Goal: Information Seeking & Learning: Find contact information

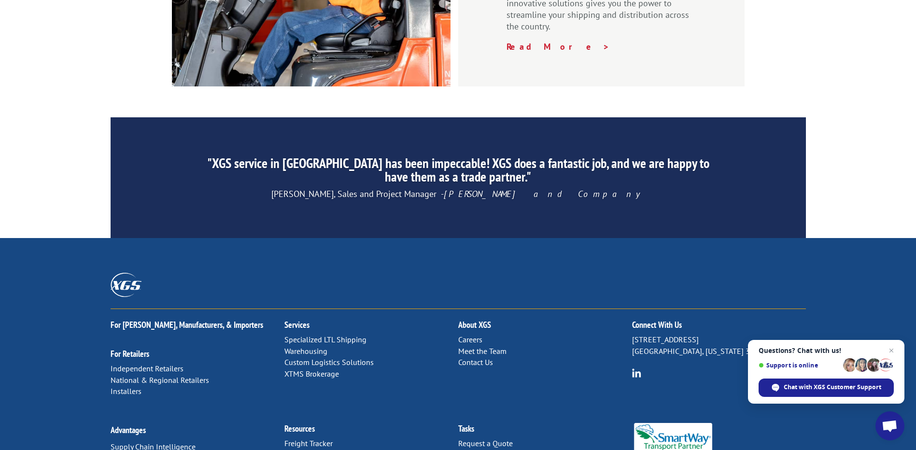
scroll to position [1461, 0]
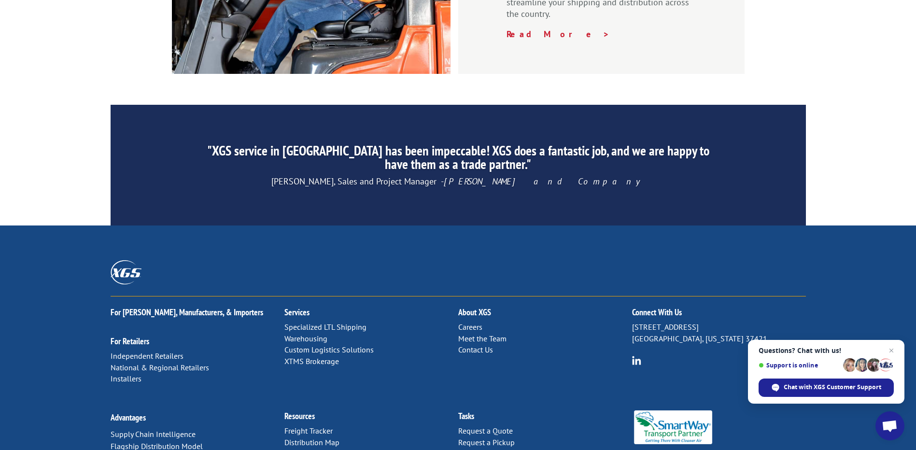
click at [480, 345] on link "Contact Us" at bounding box center [475, 350] width 35 height 10
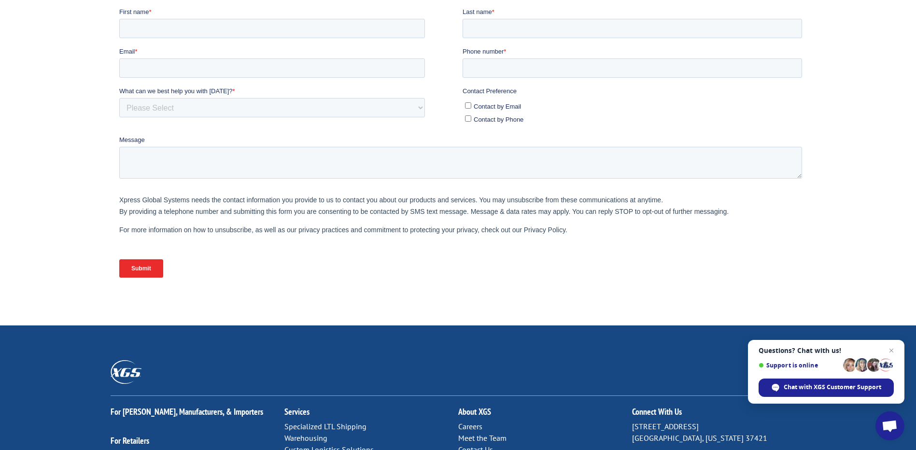
scroll to position [386, 0]
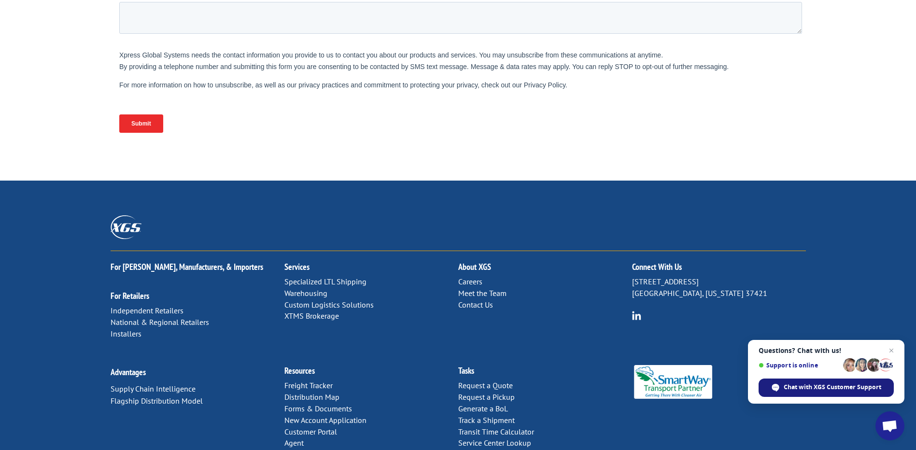
click at [801, 387] on span "Chat with XGS Customer Support" at bounding box center [833, 387] width 98 height 9
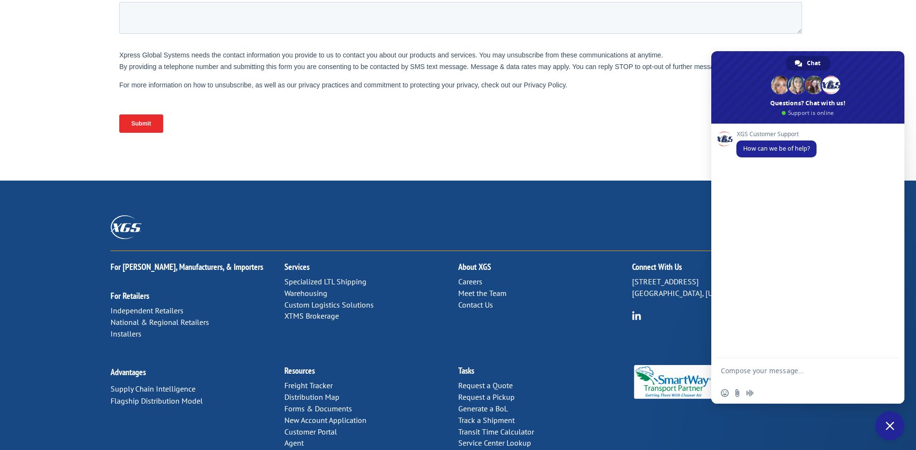
scroll to position [0, 0]
click at [566, 148] on html "First name * Last name * Email * Phone number * What can we best help you with …" at bounding box center [462, 5] width 687 height 287
click at [548, 127] on div "Contact Us Complete the form below and a member of our team will be in touch wi…" at bounding box center [458, 103] width 916 height 808
click at [802, 64] on link "Chat" at bounding box center [808, 63] width 44 height 14
click at [561, 181] on div "For [PERSON_NAME], Manufacturers, & Importers For Retailers Independent Retaile…" at bounding box center [458, 331] width 916 height 300
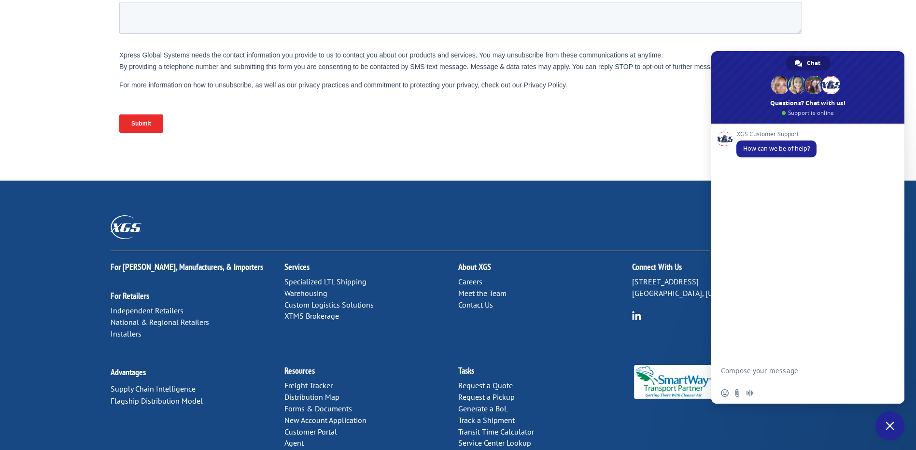
click at [621, 278] on div "For [PERSON_NAME], Manufacturers, & Importers For Retailers Independent Retaile…" at bounding box center [458, 303] width 695 height 104
click at [798, 60] on span at bounding box center [798, 63] width 7 height 7
click at [886, 425] on span "Close chat" at bounding box center [890, 426] width 9 height 9
